Goal: Task Accomplishment & Management: Complete application form

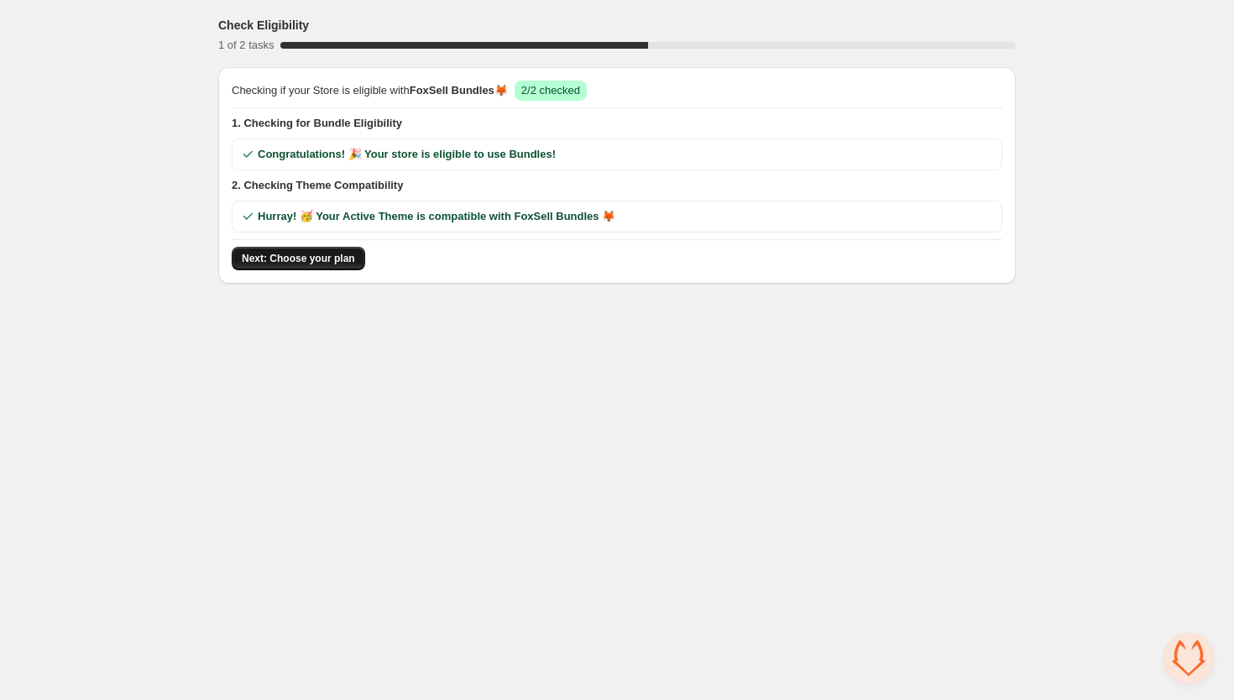
click at [338, 256] on span "Next: Choose your plan" at bounding box center [298, 258] width 113 height 13
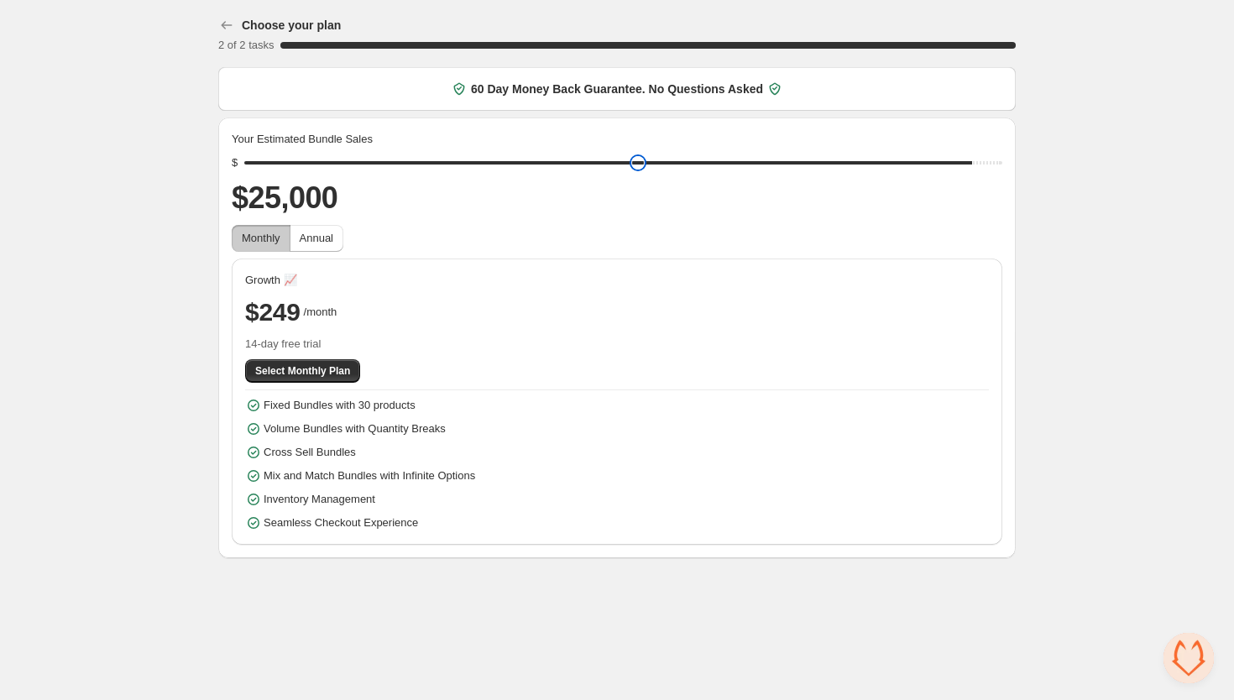
drag, startPoint x: 374, startPoint y: 164, endPoint x: 966, endPoint y: 131, distance: 592.8
click at [966, 131] on div "Your Estimated Bundle Sales $ $25,000 Monthly Annual Growth 📈 $249 /month 14-da…" at bounding box center [617, 338] width 771 height 414
drag, startPoint x: 967, startPoint y: 160, endPoint x: 260, endPoint y: 290, distance: 718.6
click at [282, 284] on div "Your Estimated Bundle Sales $ $22,000 Monthly Annual Growth 📈 $249 /month 14-da…" at bounding box center [617, 338] width 771 height 414
click at [333, 239] on span "Annual" at bounding box center [317, 238] width 34 height 13
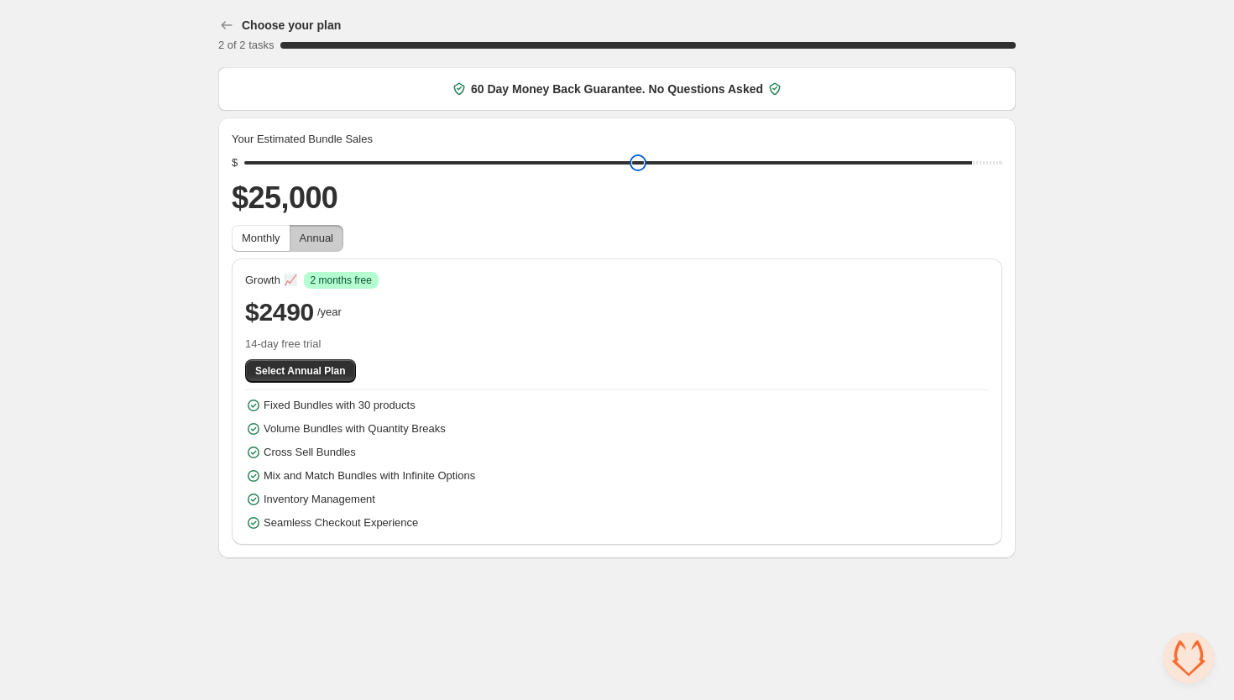
type input "*****"
drag, startPoint x: 379, startPoint y: 156, endPoint x: 967, endPoint y: 190, distance: 588.7
click at [967, 190] on div "Your Estimated Bundle Sales $ $25,000 Monthly Annual Growth 📈 Success 2 months …" at bounding box center [617, 338] width 771 height 414
